Goal: Book appointment/travel/reservation

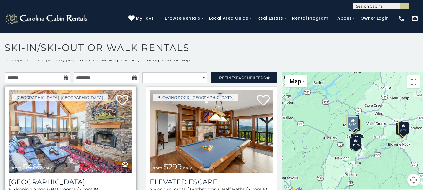
scroll to position [10, 0]
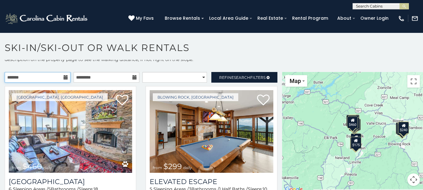
click at [62, 78] on input "text" at bounding box center [38, 77] width 66 height 11
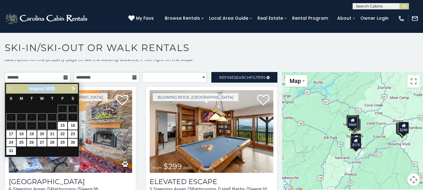
click at [74, 83] on div "Previous Next [DATE] S M T W T F S 1 2 3 4 5 6 7 8 9 10 11 12 13 14 15 16 17 18…" at bounding box center [42, 120] width 75 height 75
click at [72, 88] on span "Next" at bounding box center [73, 88] width 5 height 5
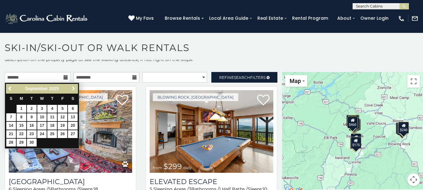
click at [72, 88] on span "Next" at bounding box center [73, 88] width 5 height 5
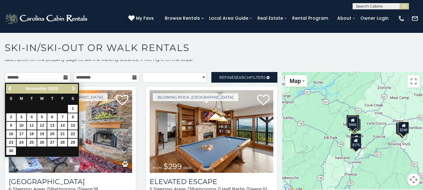
click at [72, 88] on span "Next" at bounding box center [73, 88] width 5 height 5
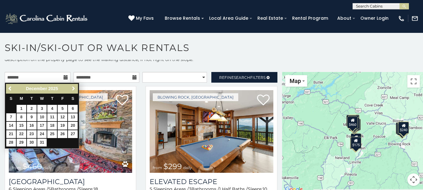
click at [72, 88] on span "Next" at bounding box center [73, 88] width 5 height 5
click at [33, 117] on link "6" at bounding box center [32, 117] width 10 height 8
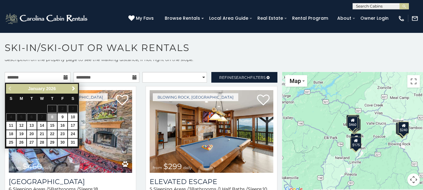
type input "**********"
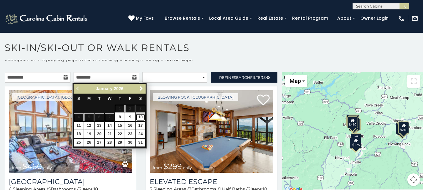
click at [140, 117] on link "10" at bounding box center [141, 117] width 10 height 8
type input "**********"
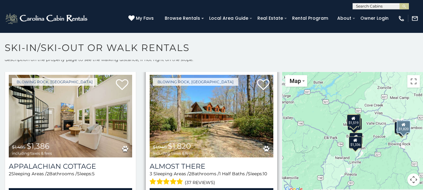
scroll to position [1014, 0]
